Goal: Task Accomplishment & Management: Complete application form

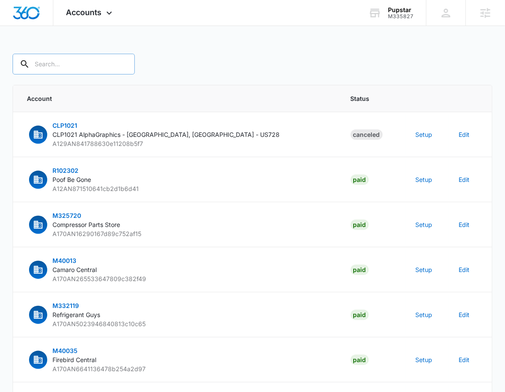
click at [65, 65] on input "text" at bounding box center [74, 64] width 122 height 21
type input "M335827"
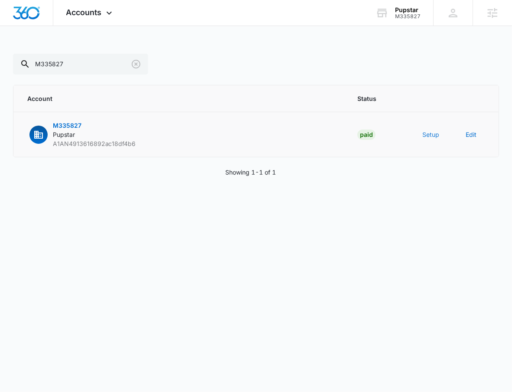
click at [425, 133] on button "Setup" at bounding box center [430, 134] width 17 height 9
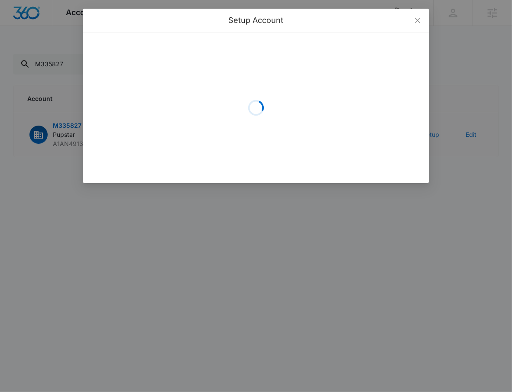
click at [425, 133] on div "Loading" at bounding box center [256, 107] width 346 height 151
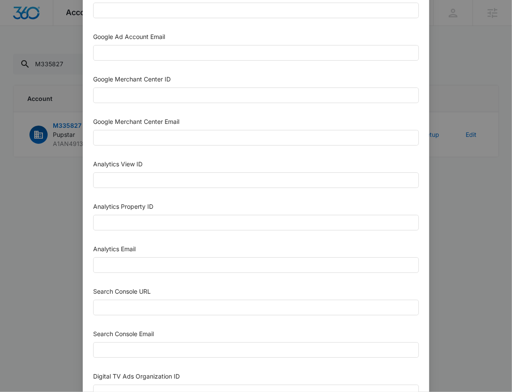
scroll to position [381, 0]
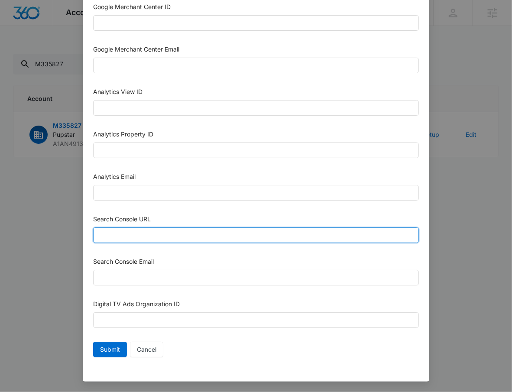
click at [194, 235] on input "Search Console URL" at bounding box center [256, 235] width 326 height 16
click at [166, 231] on input "Search Console URL" at bounding box center [256, 235] width 326 height 16
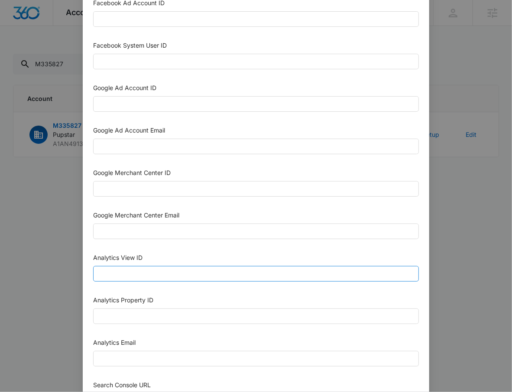
scroll to position [222, 0]
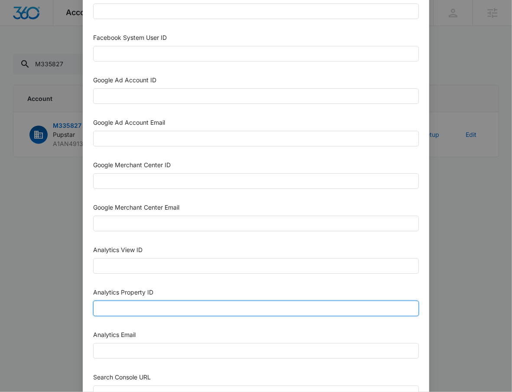
click at [132, 305] on input "Analytics Property ID" at bounding box center [256, 309] width 326 height 16
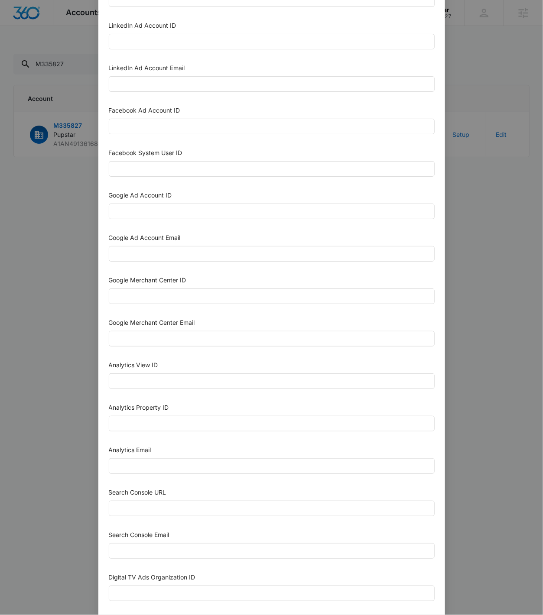
scroll to position [110, 0]
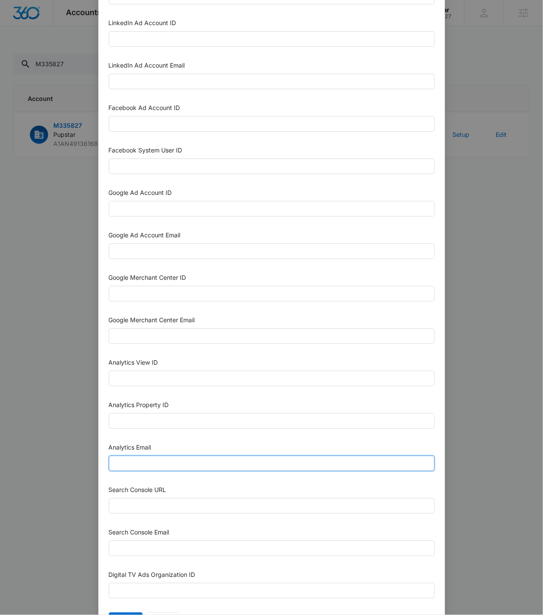
click at [160, 392] on input "Analytics Email" at bounding box center [272, 464] width 326 height 16
paste input "504425659"
type input "504425659"
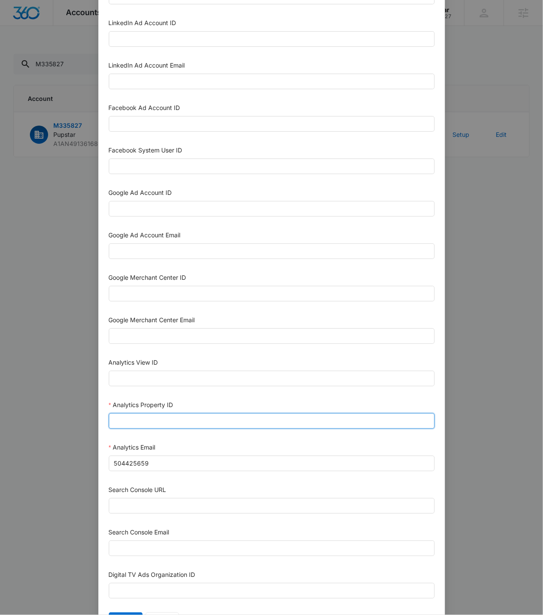
click at [184, 392] on input "Analytics Property ID" at bounding box center [272, 421] width 326 height 16
paste input "504425659"
type input "504425659"
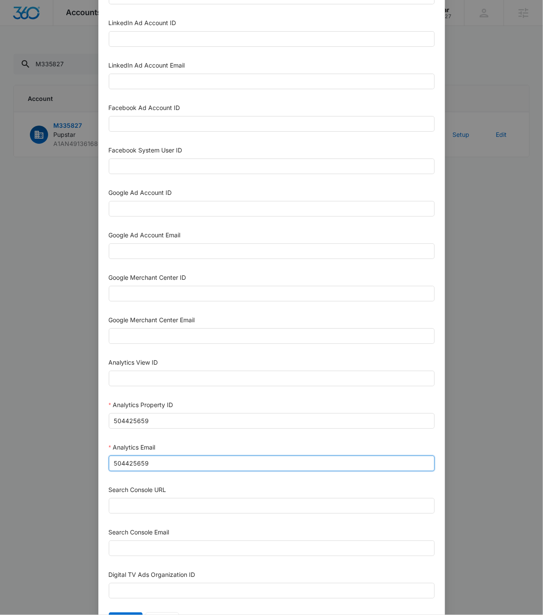
click at [160, 392] on input "504425659" at bounding box center [272, 464] width 326 height 16
type input "m360+accounts1020@madwiremedia.com"
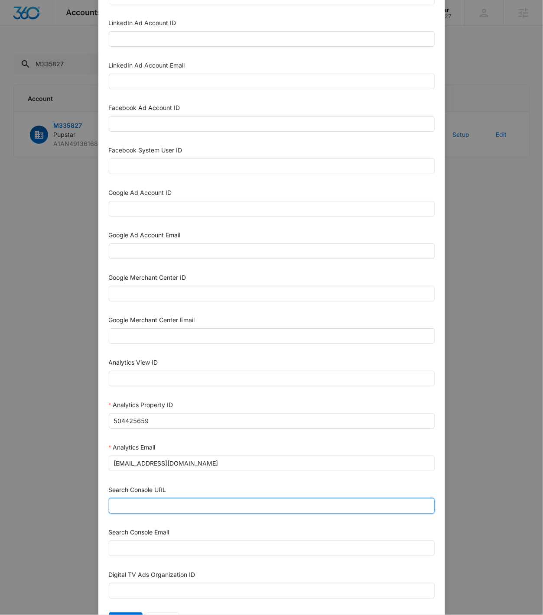
click at [181, 392] on input "Search Console URL" at bounding box center [272, 506] width 326 height 16
paste input "https://thepupstarus.com/"
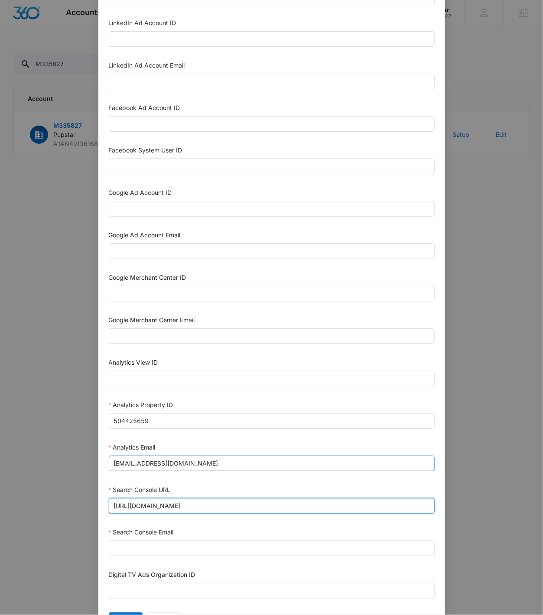
type input "https://thepupstarus.com/"
click at [262, 392] on input "m360+accounts1020@madwiremedia.com" at bounding box center [272, 464] width 326 height 16
click at [263, 392] on input "m360+accounts1020@madwiremedia.com" at bounding box center [272, 464] width 326 height 16
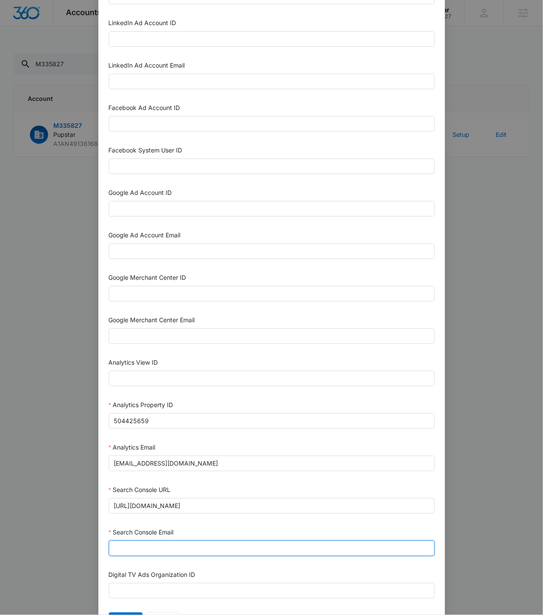
click at [160, 392] on input "Search Console Email" at bounding box center [272, 549] width 326 height 16
paste input "m360+accounts1020@madwiremedia.com"
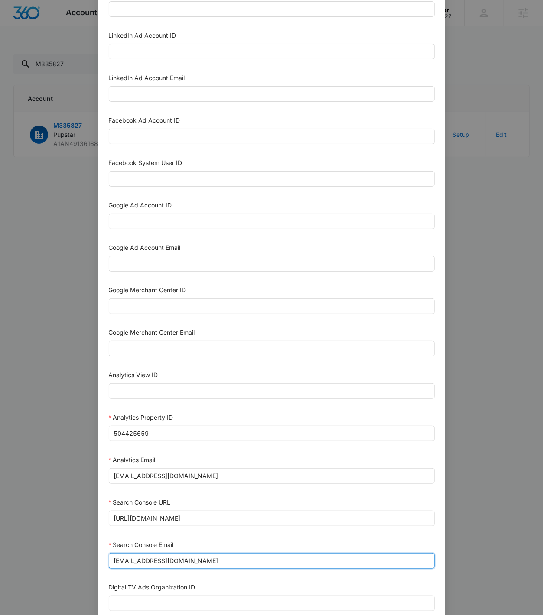
scroll to position [94, 0]
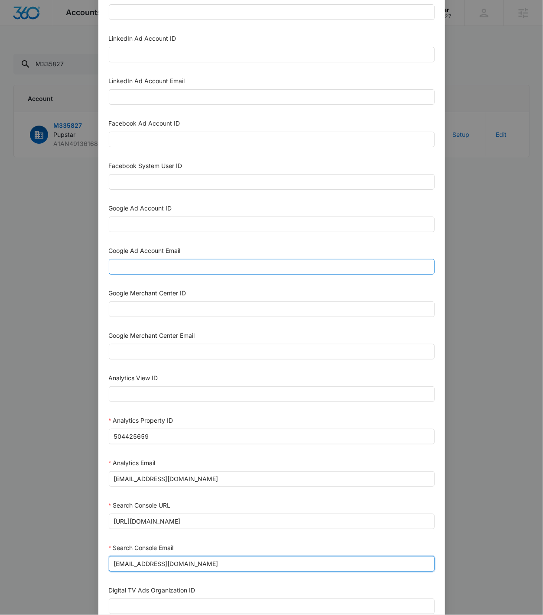
type input "m360+accounts1020@madwiremedia.com"
click at [157, 268] on input "Google Ad Account Email" at bounding box center [272, 267] width 326 height 16
paste input "m360+accounts1020@madwiremedia.com"
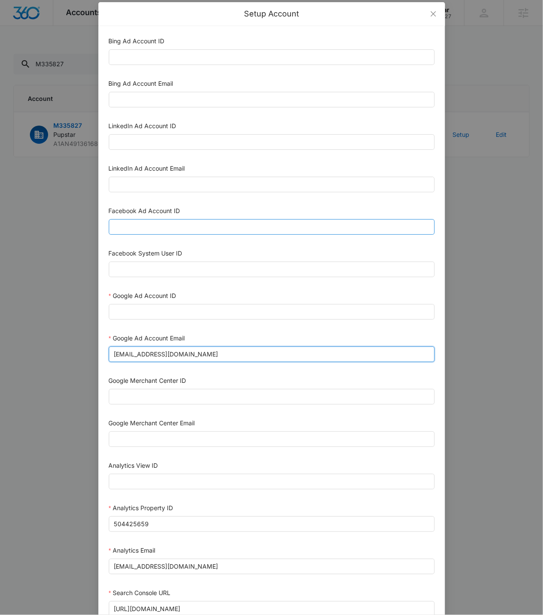
scroll to position [0, 0]
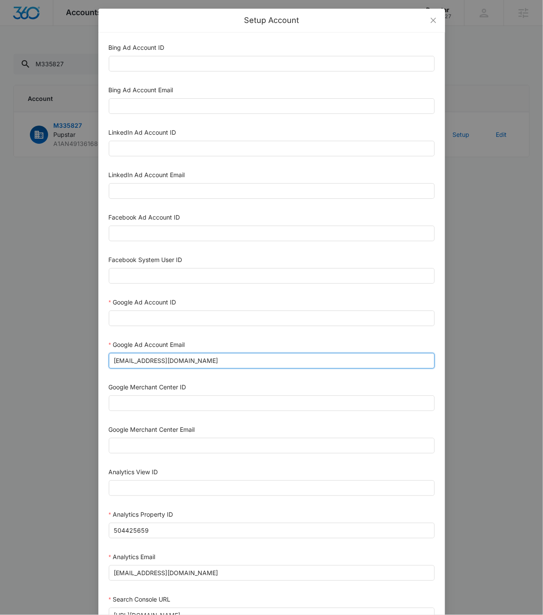
type input "m360+accounts1020@madwiremedia.com"
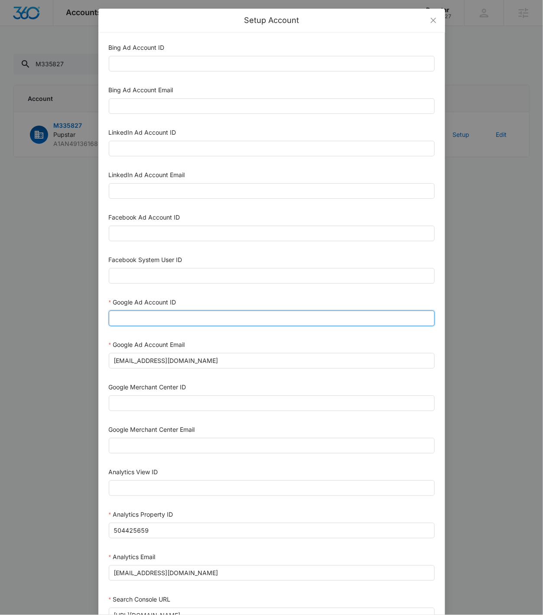
click at [153, 320] on input "Google Ad Account ID" at bounding box center [272, 319] width 326 height 16
paste input "[PHONE_NUMBER]"
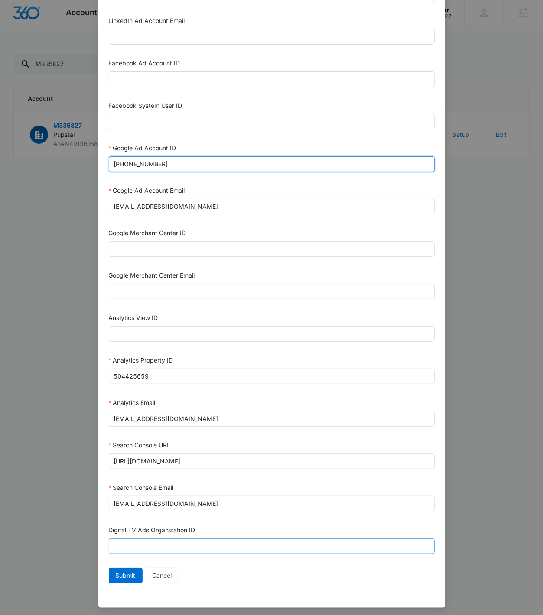
scroll to position [158, 0]
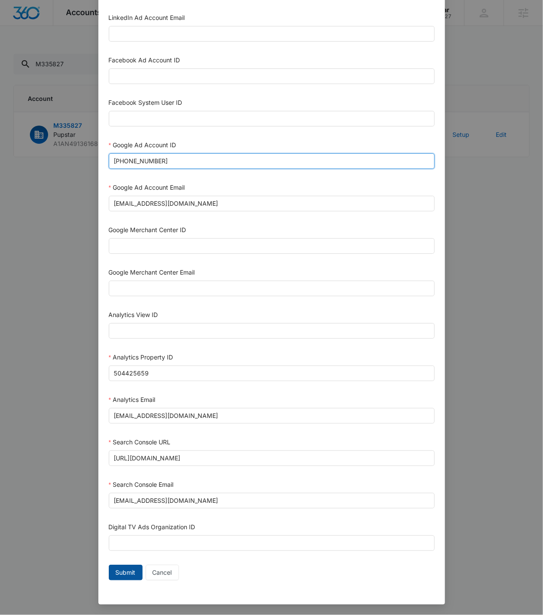
type input "[PHONE_NUMBER]"
click at [119, 392] on span "Submit" at bounding box center [126, 573] width 20 height 10
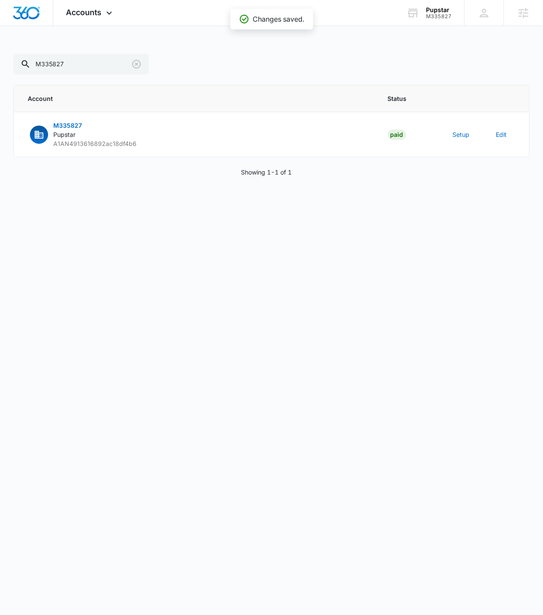
scroll to position [149, 0]
click at [92, 8] on span "Accounts" at bounding box center [84, 12] width 36 height 9
click at [88, 7] on div "Accounts Apps Reputation Websites Forms CRM Email Social Shop Payments POS Cont…" at bounding box center [90, 13] width 74 height 26
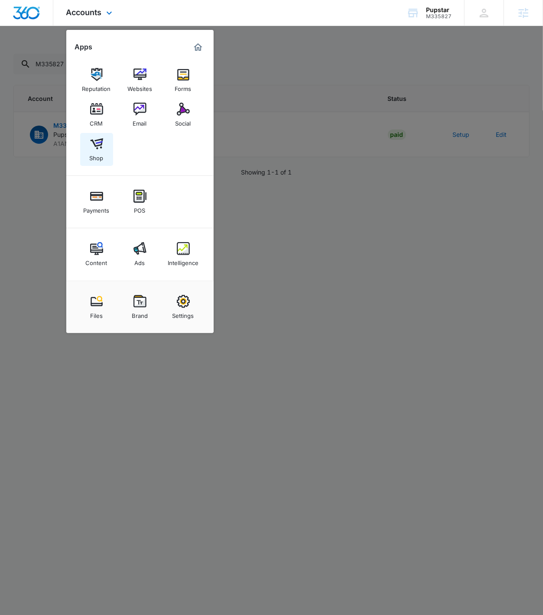
click at [107, 156] on link "Shop" at bounding box center [96, 149] width 33 height 33
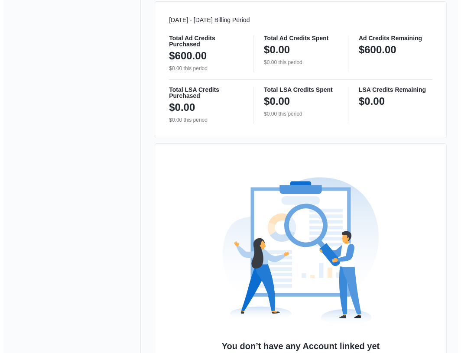
scroll to position [526, 0]
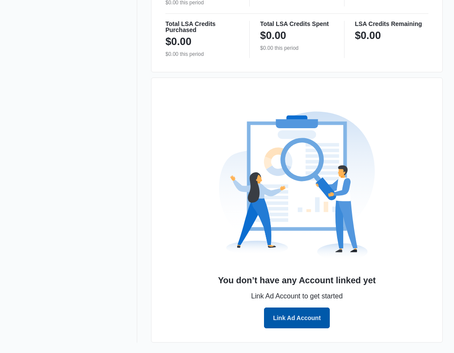
click at [287, 321] on button "Link Ad Account" at bounding box center [297, 318] width 66 height 21
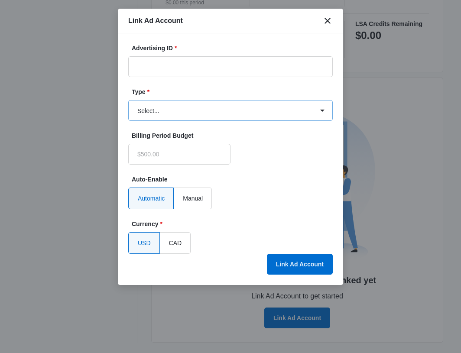
type input "$0.00"
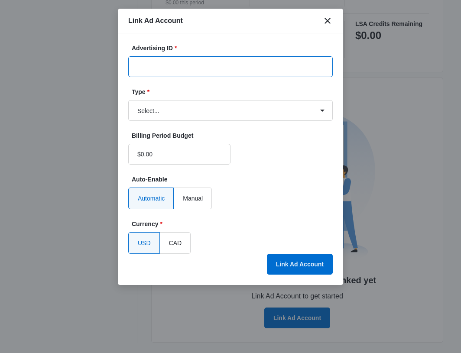
click at [200, 69] on input "Advertising ID *" at bounding box center [230, 66] width 204 height 21
click at [225, 71] on input "Advertising ID *" at bounding box center [230, 66] width 204 height 21
paste input "[PHONE_NUMBER]"
type input "[PHONE_NUMBER]"
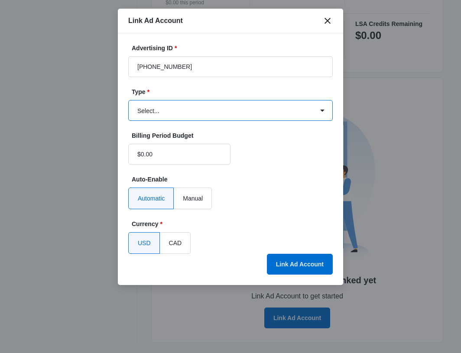
click at [214, 108] on select "Select... Bing Ads Facebook Ads Google Ads" at bounding box center [230, 110] width 204 height 21
select select "google"
click at [128, 100] on select "Select... Bing Ads Facebook Ads Google Ads" at bounding box center [230, 110] width 204 height 21
click at [291, 191] on div "Automatic Manual" at bounding box center [230, 199] width 204 height 22
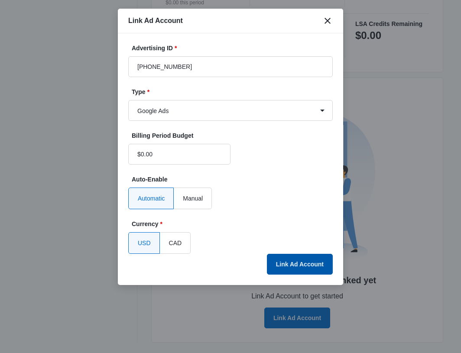
click at [291, 258] on button "Link Ad Account" at bounding box center [300, 264] width 66 height 21
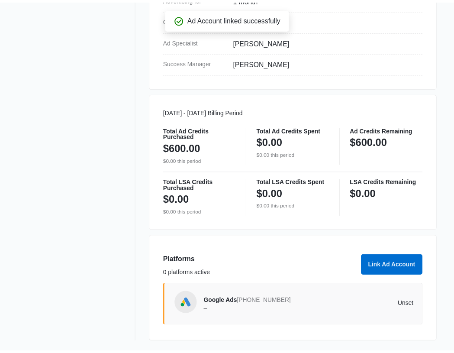
scroll to position [368, 0]
